Goal: Task Accomplishment & Management: Use online tool/utility

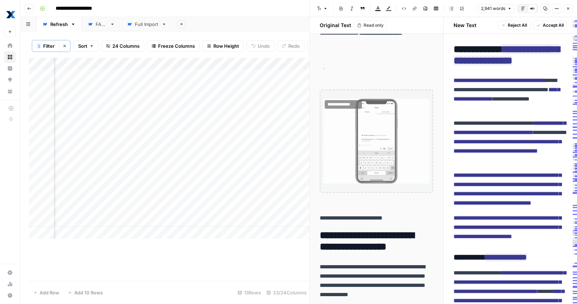
scroll to position [835, 0]
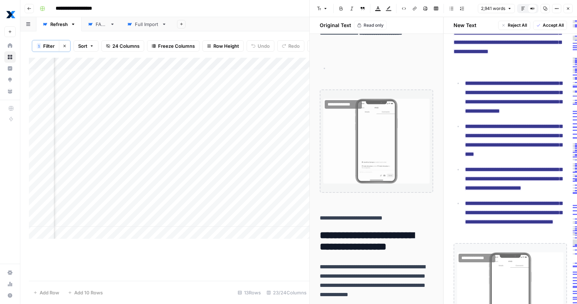
scroll to position [0, 404]
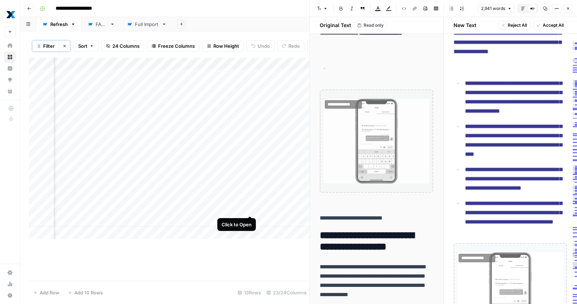
click at [249, 210] on div "Add Column" at bounding box center [169, 148] width 280 height 181
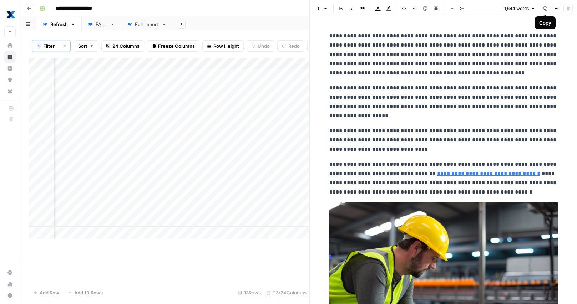
click at [544, 9] on icon "button" at bounding box center [545, 8] width 4 height 4
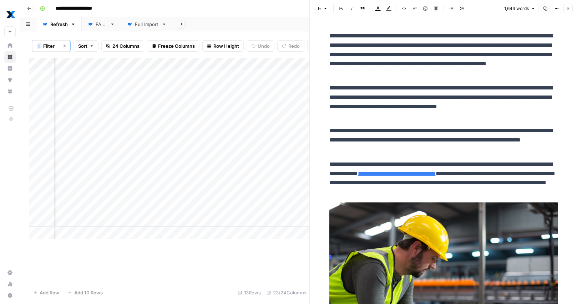
click at [569, 10] on icon "button" at bounding box center [568, 8] width 4 height 4
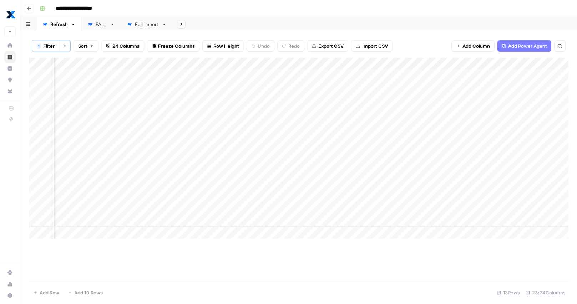
scroll to position [0, 1106]
click at [416, 208] on div "Add Column" at bounding box center [298, 148] width 539 height 181
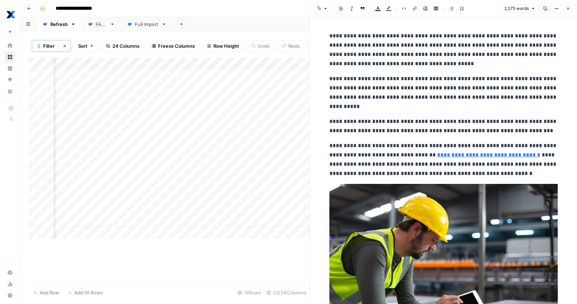
click at [546, 9] on icon "button" at bounding box center [545, 8] width 4 height 4
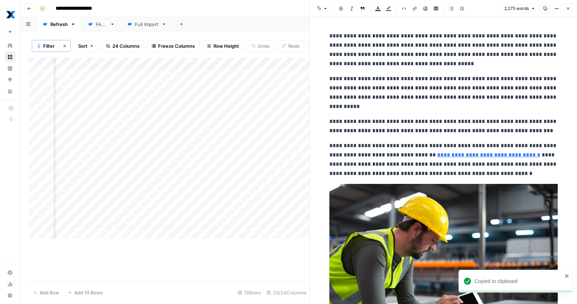
click at [569, 8] on icon "button" at bounding box center [568, 8] width 4 height 4
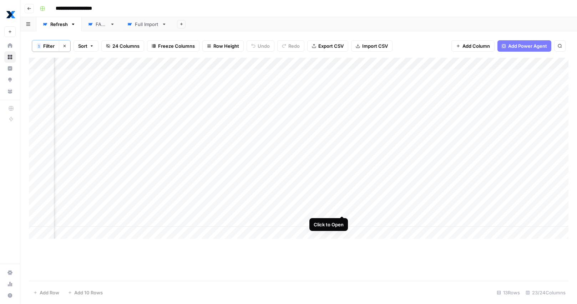
click at [340, 208] on div "Add Column" at bounding box center [298, 148] width 539 height 181
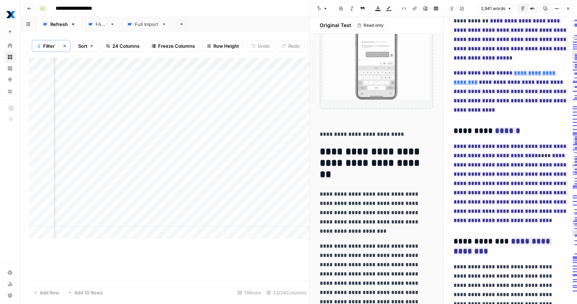
scroll to position [1185, 0]
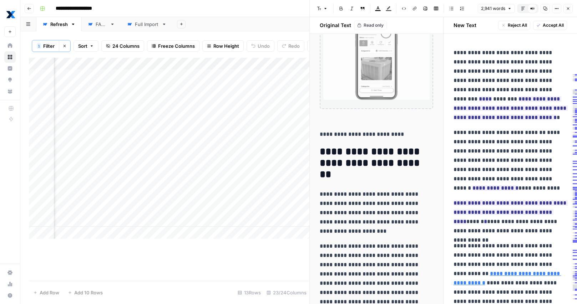
scroll to position [1185, 0]
